Goal: Information Seeking & Learning: Learn about a topic

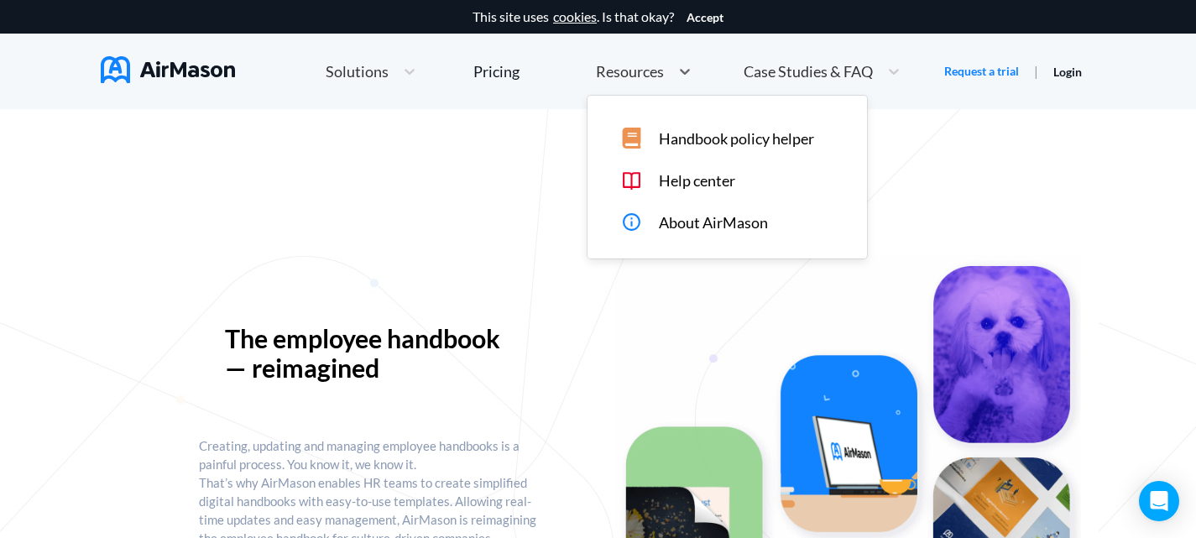
click at [639, 65] on span "Resources" at bounding box center [630, 71] width 68 height 15
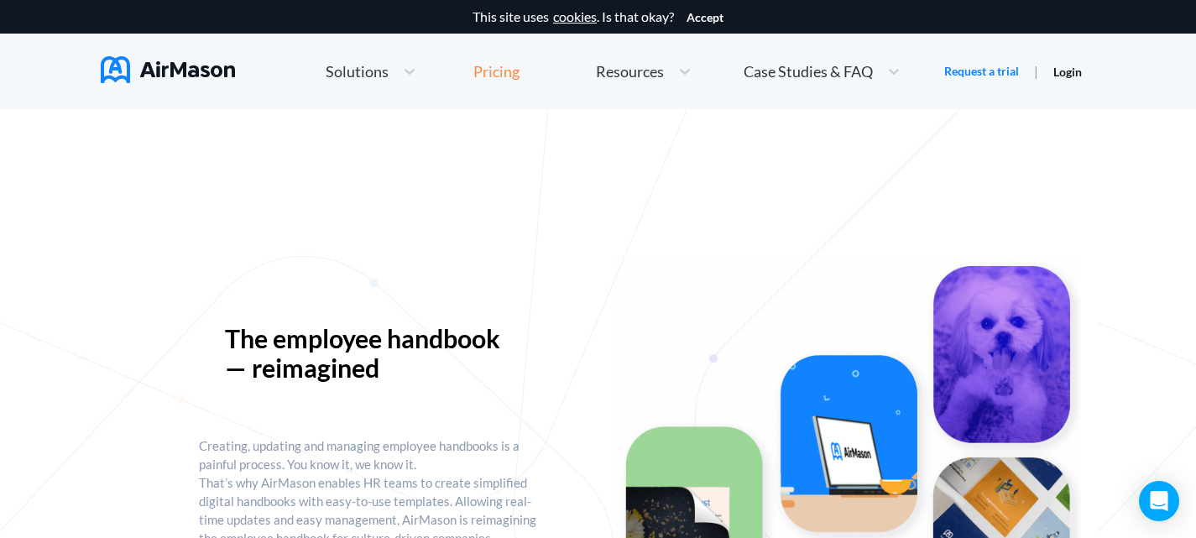
click at [485, 67] on div "Pricing" at bounding box center [496, 71] width 46 height 15
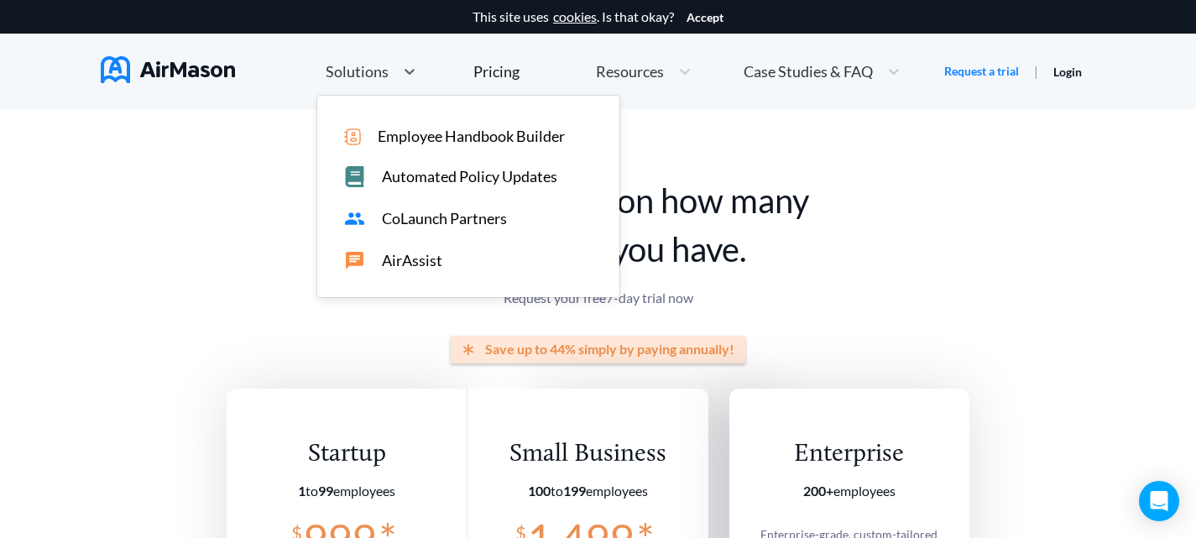
click at [368, 65] on span "Solutions" at bounding box center [357, 71] width 63 height 15
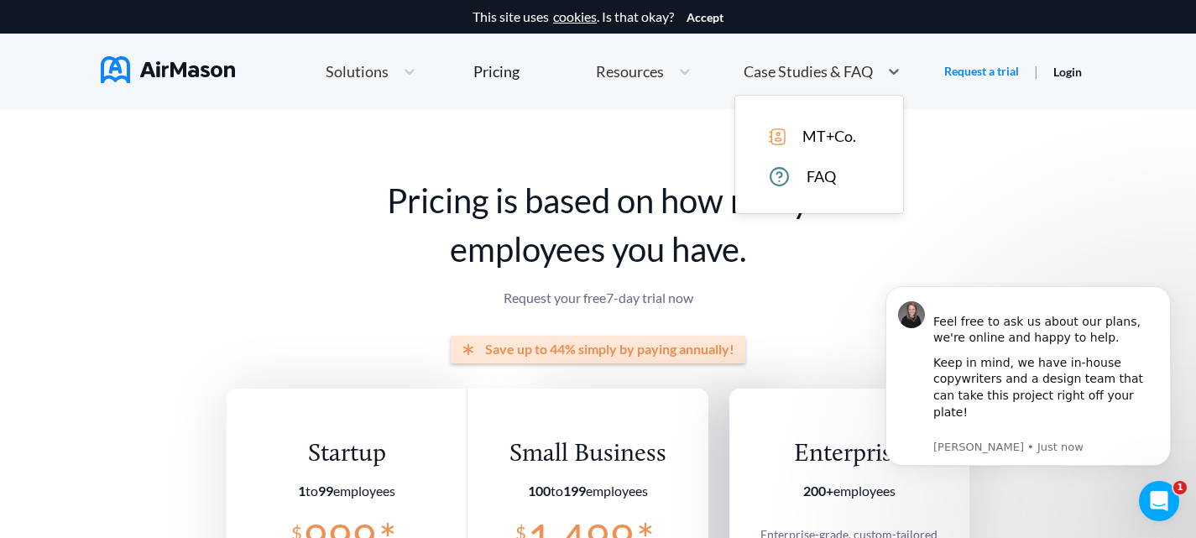
click at [798, 73] on span "Case Studies & FAQ" at bounding box center [807, 71] width 129 height 15
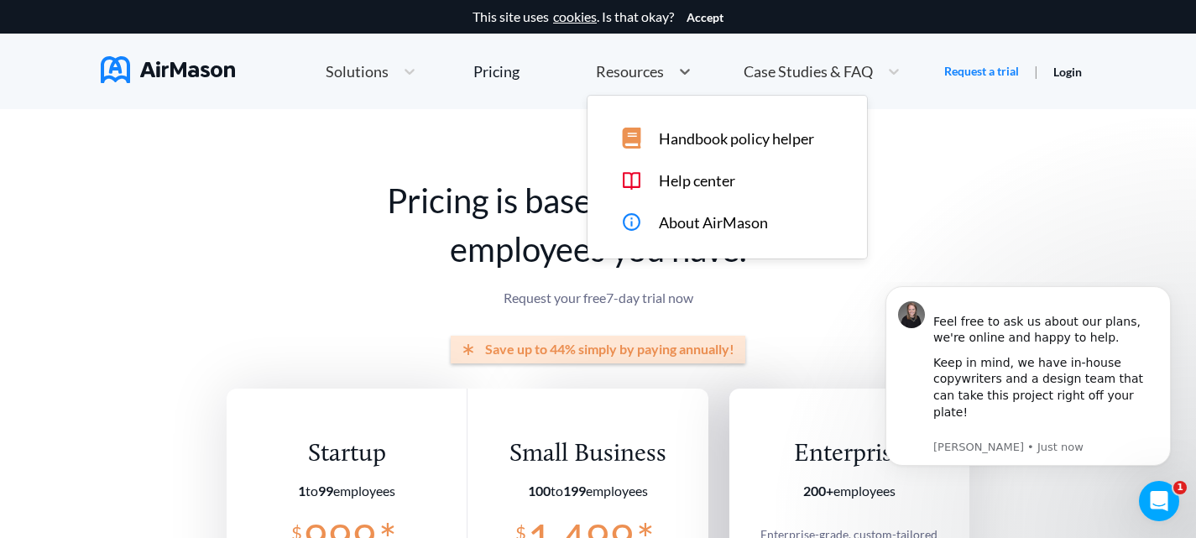
click at [648, 70] on span "Resources" at bounding box center [630, 71] width 68 height 15
